Goal: Transaction & Acquisition: Purchase product/service

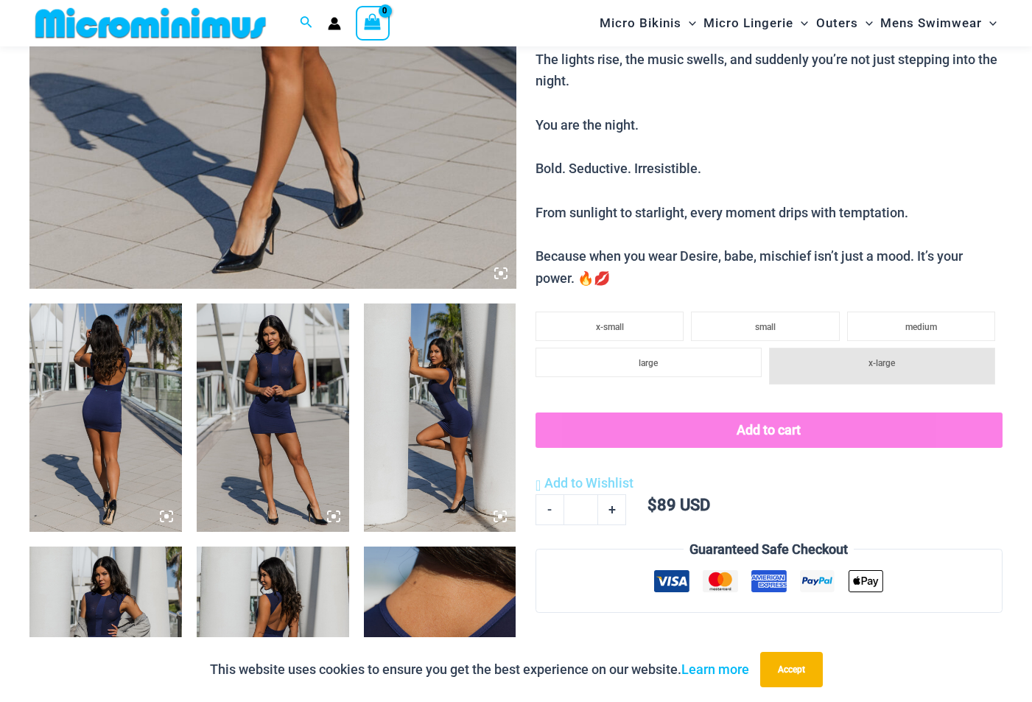
scroll to position [579, 0]
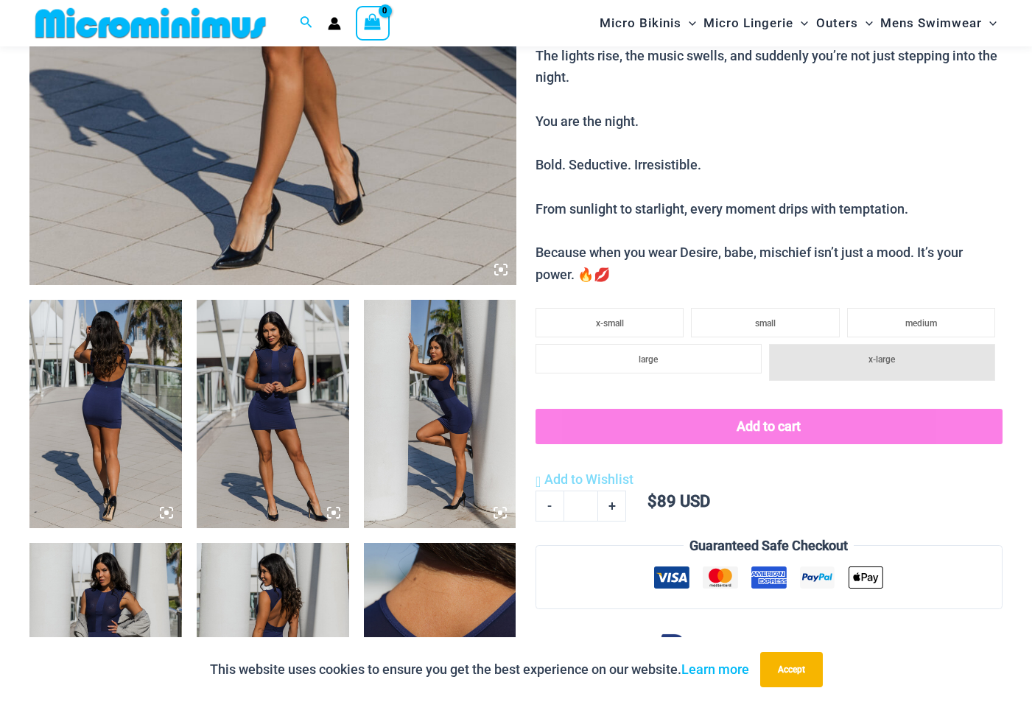
click at [127, 396] on img at bounding box center [105, 414] width 152 height 228
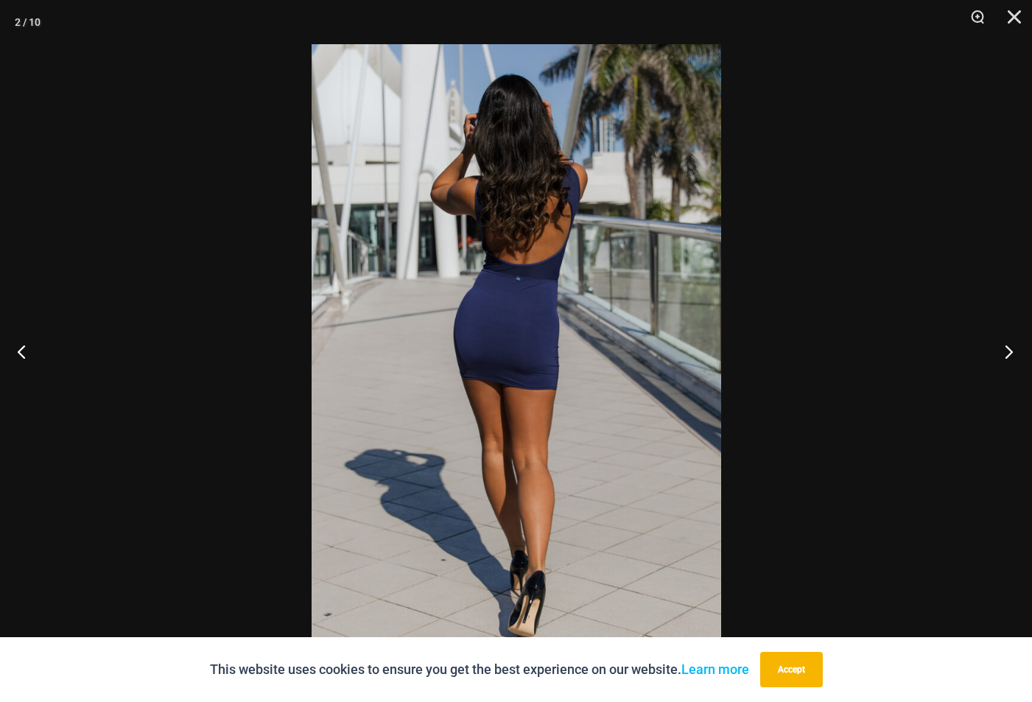
click at [1008, 356] on button "Next" at bounding box center [1004, 352] width 55 height 74
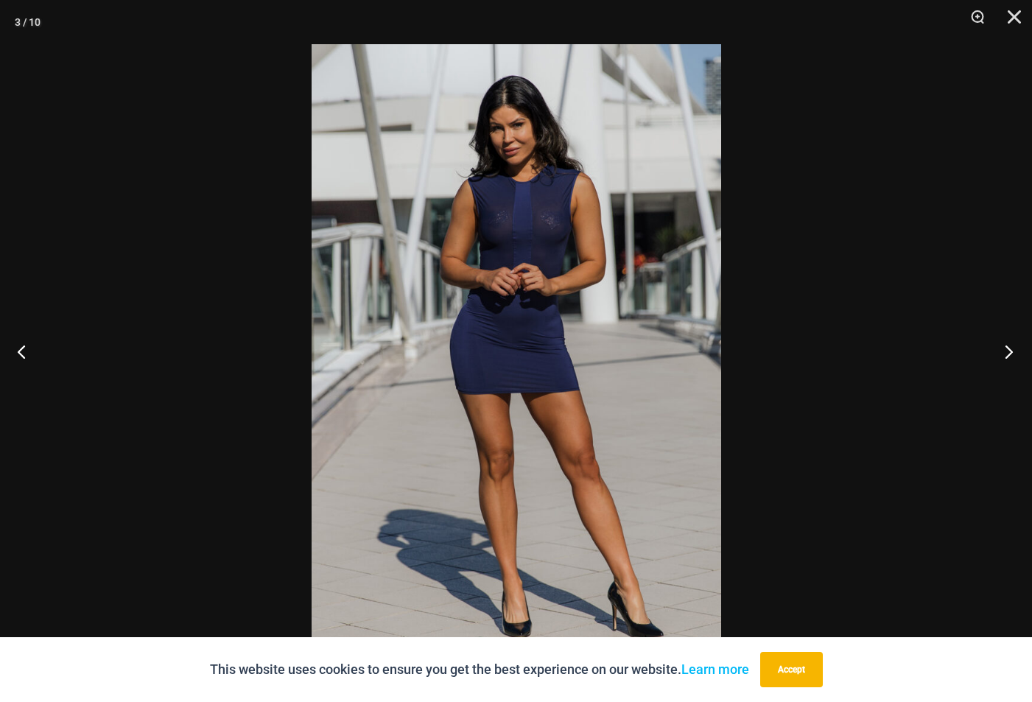
click at [1008, 356] on button "Next" at bounding box center [1004, 352] width 55 height 74
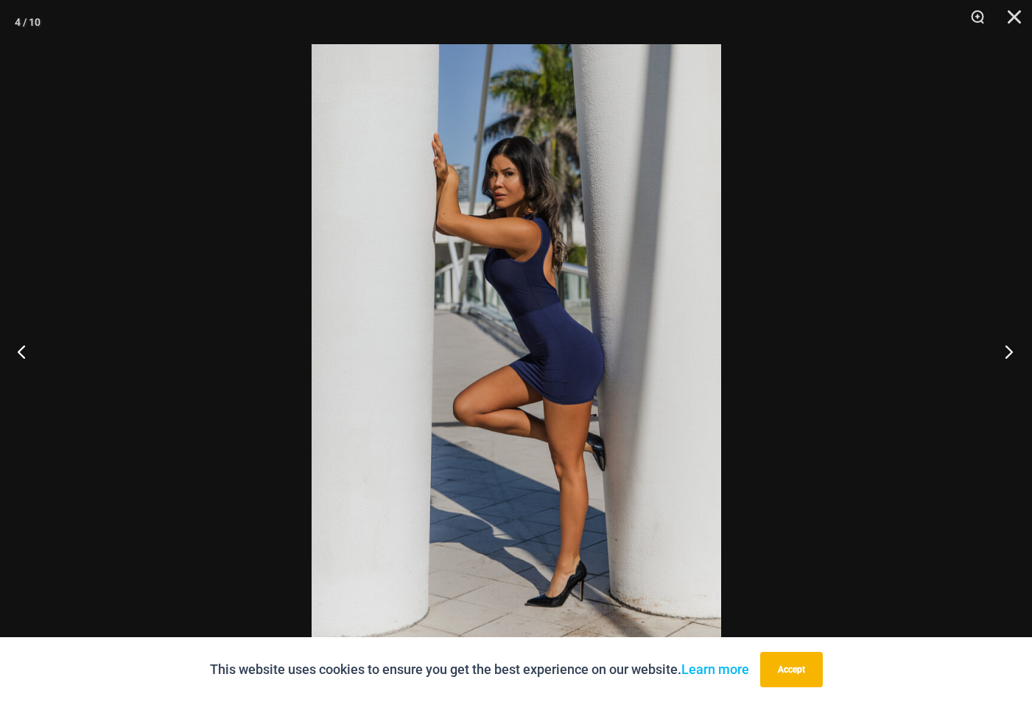
click at [1008, 356] on button "Next" at bounding box center [1004, 352] width 55 height 74
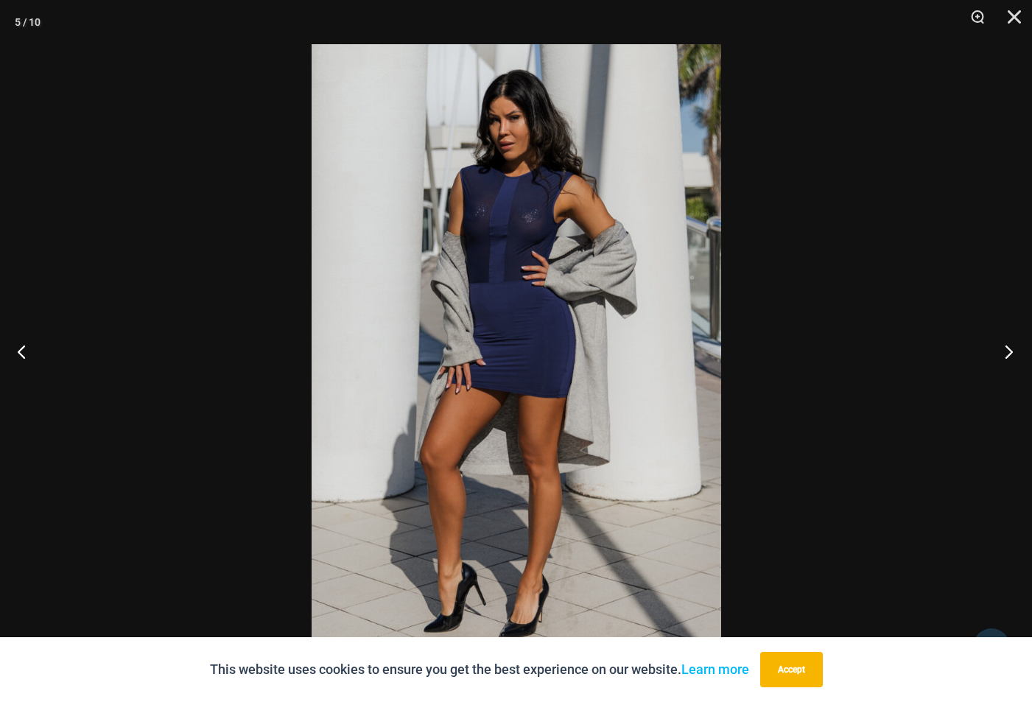
click at [1008, 356] on button "Next" at bounding box center [1004, 352] width 55 height 74
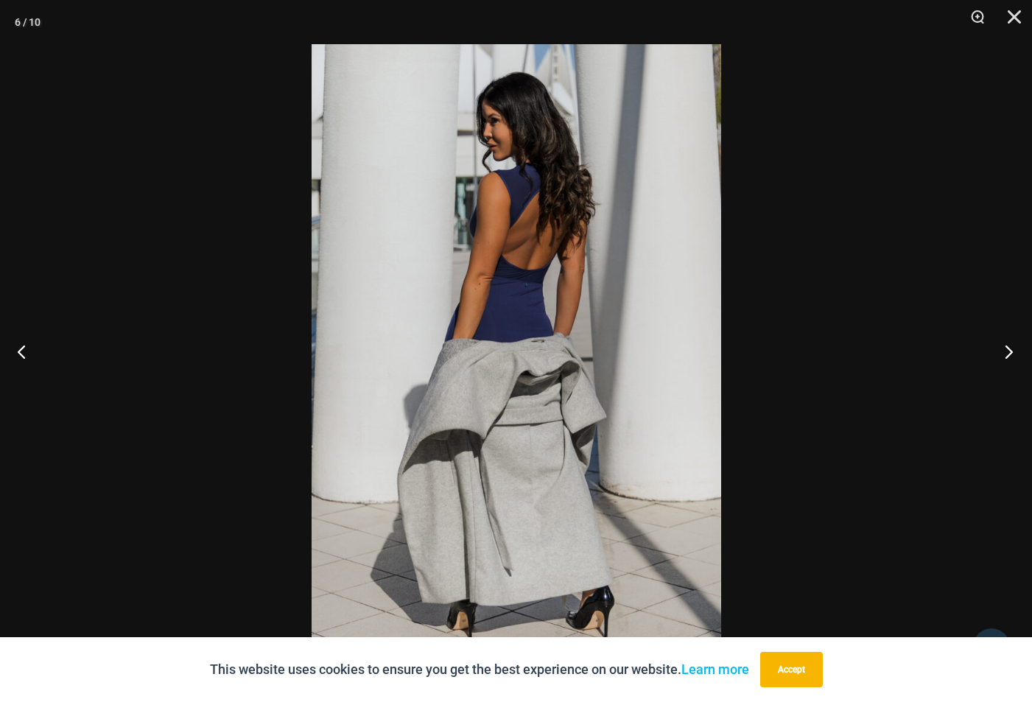
click at [1008, 356] on button "Next" at bounding box center [1004, 352] width 55 height 74
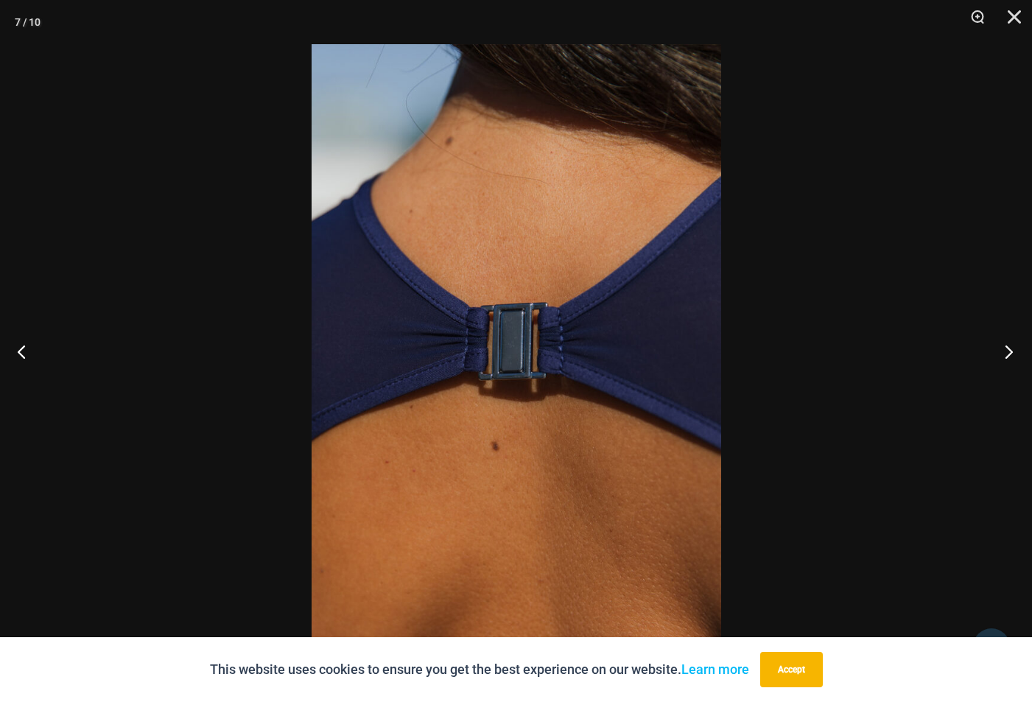
click at [1008, 356] on button "Next" at bounding box center [1004, 352] width 55 height 74
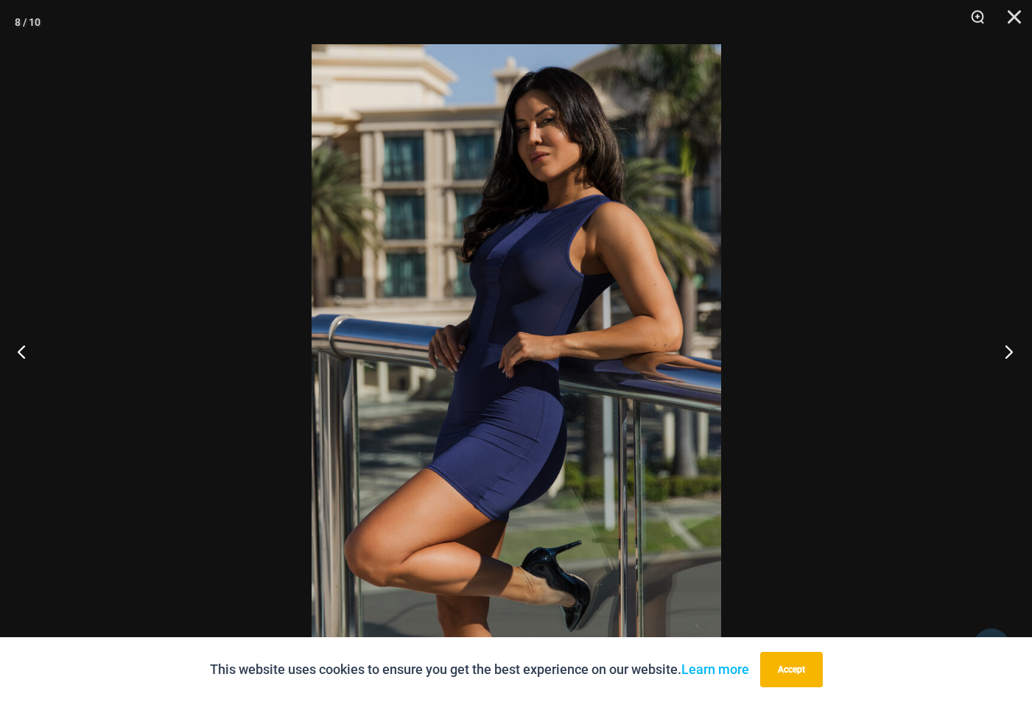
click at [1008, 356] on button "Next" at bounding box center [1004, 352] width 55 height 74
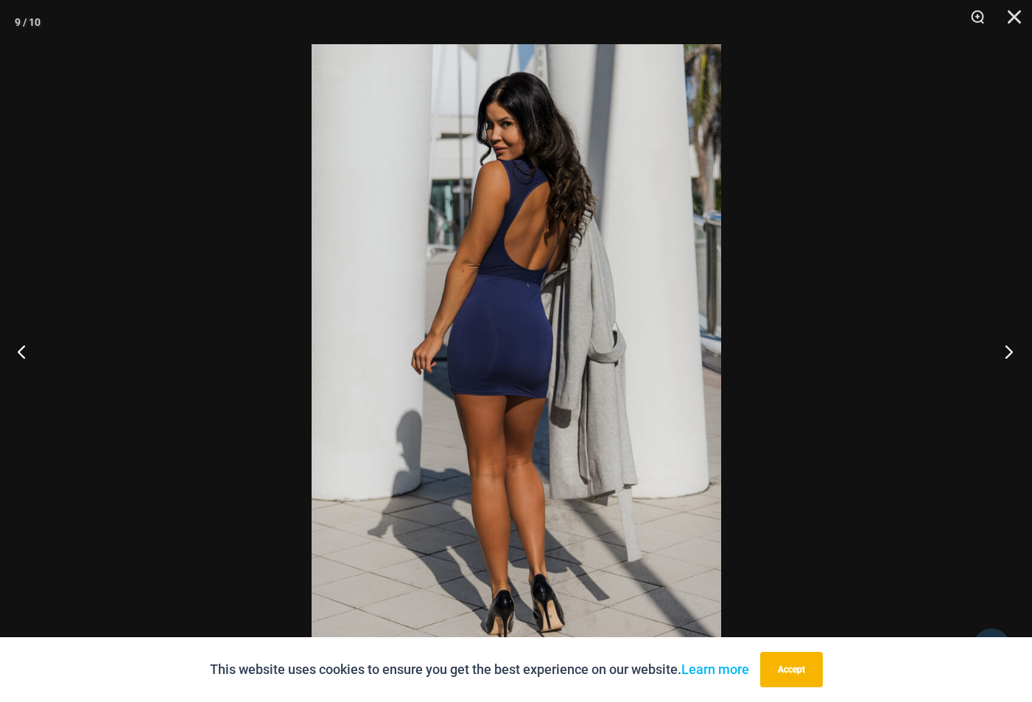
click at [1008, 356] on button "Next" at bounding box center [1004, 352] width 55 height 74
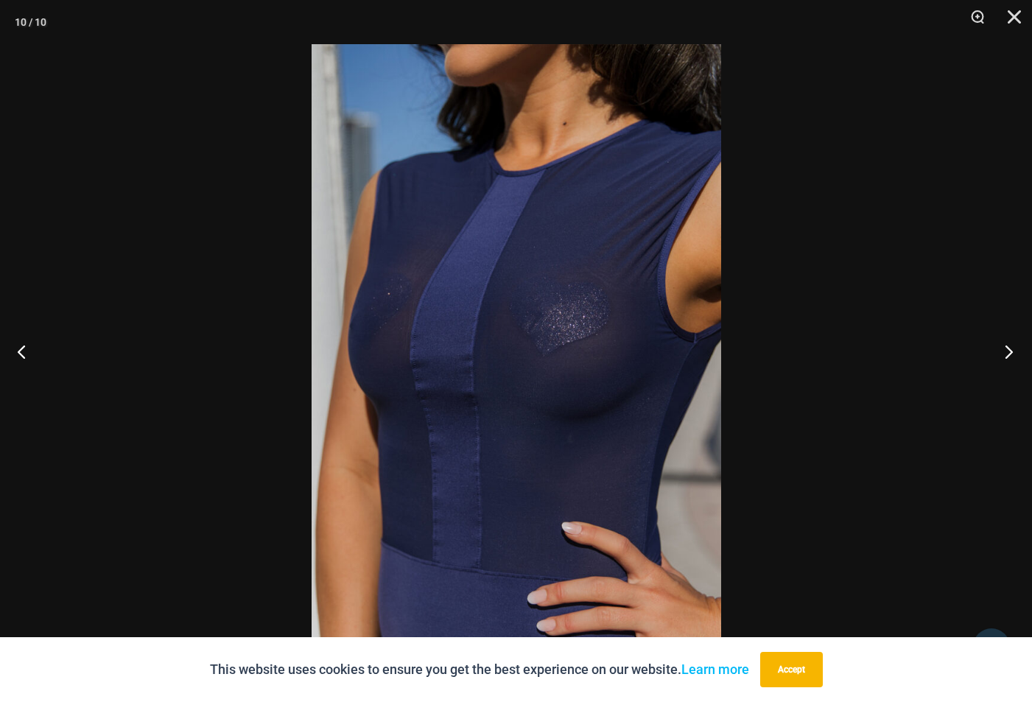
click at [1008, 356] on button "Next" at bounding box center [1004, 352] width 55 height 74
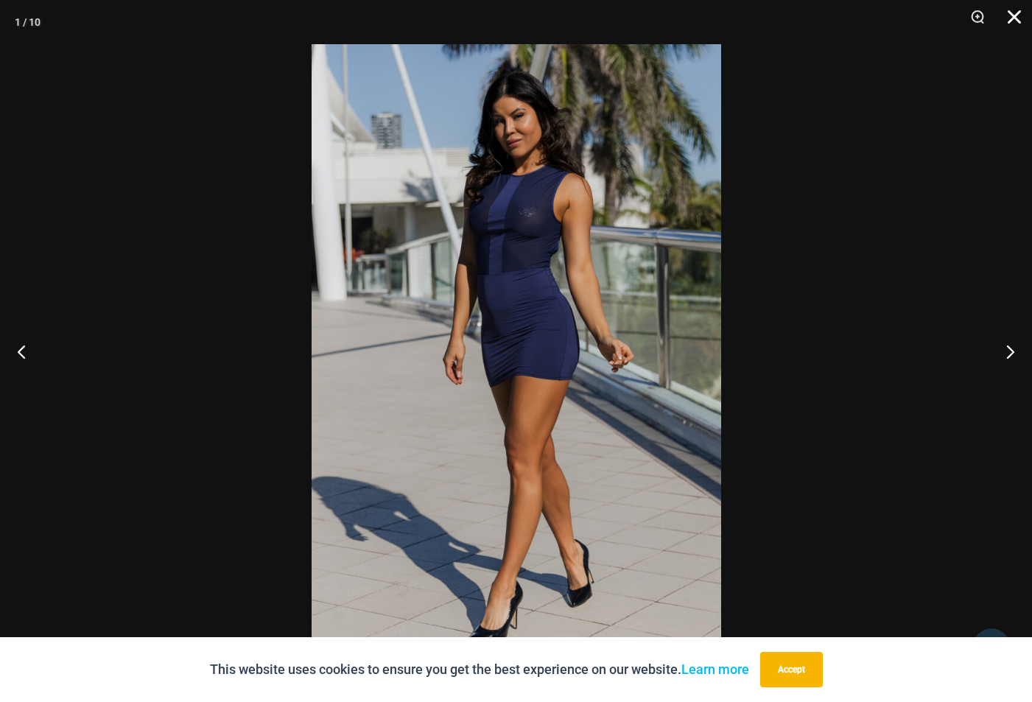
click at [1013, 16] on button "Close" at bounding box center [1009, 22] width 37 height 44
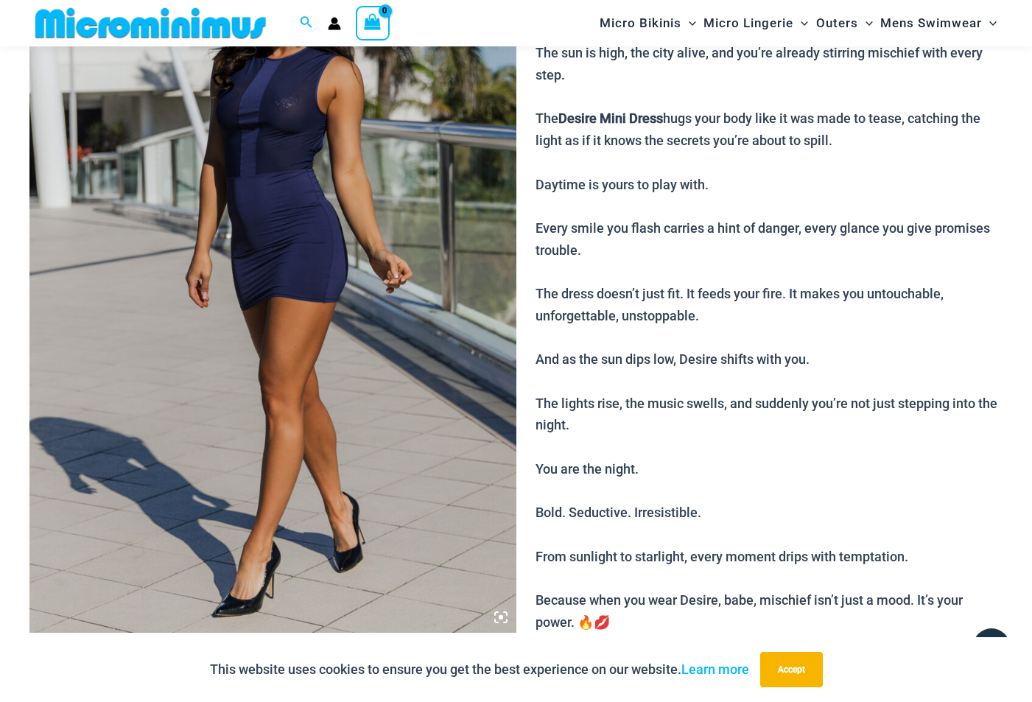
scroll to position [224, 0]
